Goal: Information Seeking & Learning: Learn about a topic

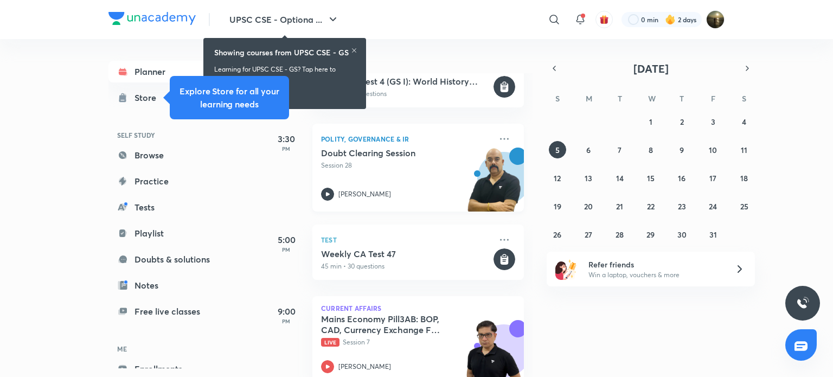
scroll to position [566, 0]
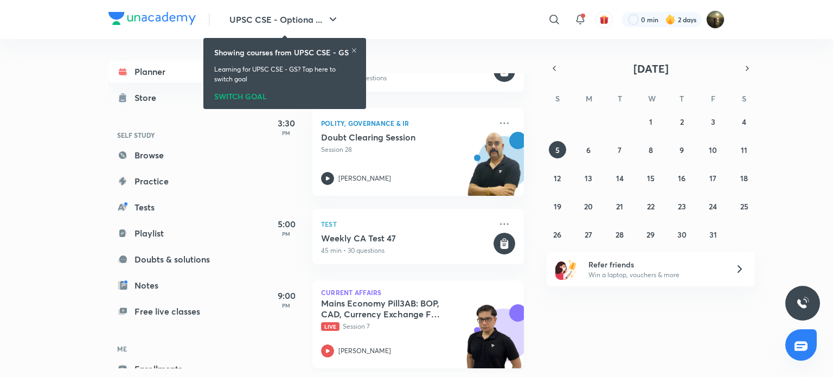
click at [391, 322] on p "Live Session 7" at bounding box center [406, 327] width 170 height 10
